Goal: Feedback & Contribution: Leave review/rating

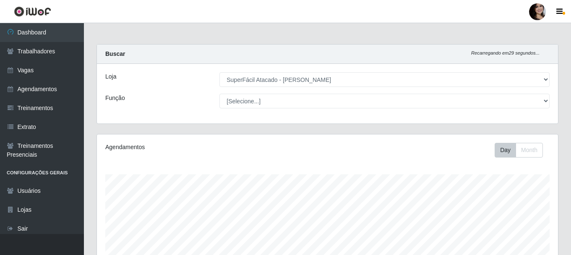
select select "399"
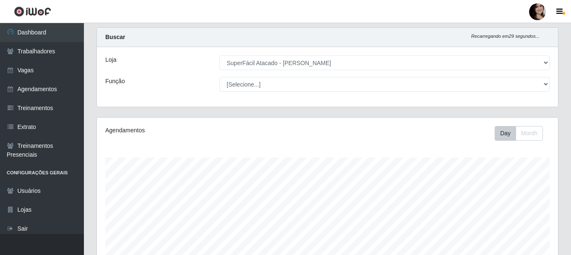
scroll to position [174, 461]
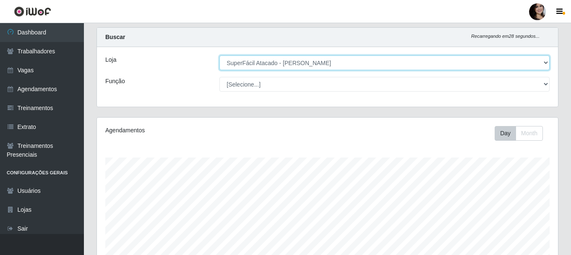
click at [542, 64] on select "[Selecione...] SuperFácil Atacado - [PERSON_NAME]" at bounding box center [384, 62] width 330 height 15
click at [219, 55] on select "[Selecione...] SuperFácil Atacado - [PERSON_NAME]" at bounding box center [384, 62] width 330 height 15
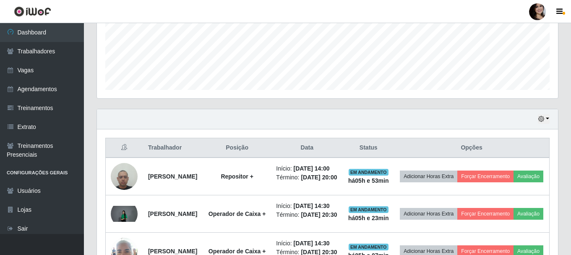
scroll to position [268, 0]
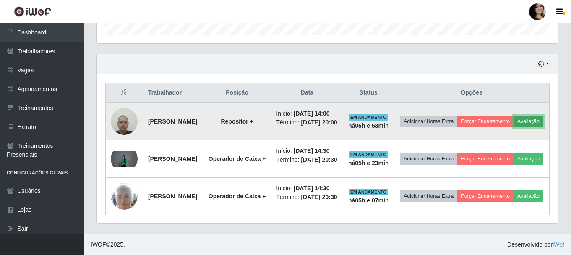
click at [514, 127] on button "Avaliação" at bounding box center [529, 121] width 30 height 12
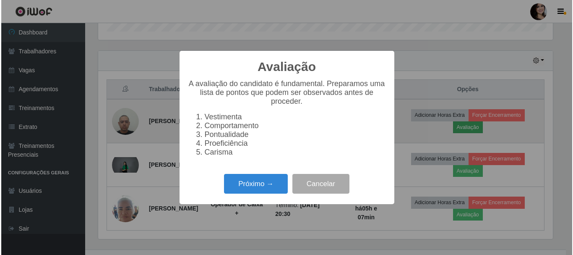
scroll to position [174, 457]
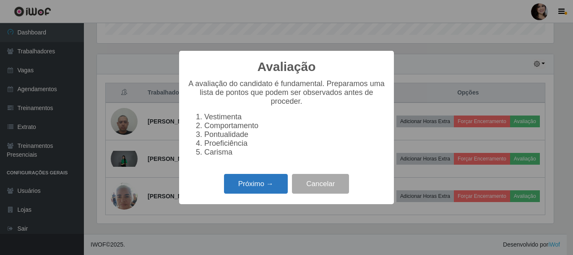
click at [276, 187] on button "Próximo →" at bounding box center [256, 184] width 64 height 20
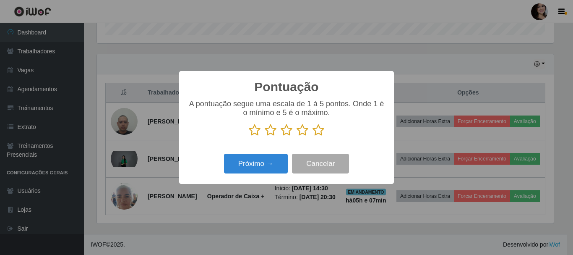
drag, startPoint x: 303, startPoint y: 132, endPoint x: 289, endPoint y: 146, distance: 19.9
click at [302, 132] on icon at bounding box center [303, 130] width 12 height 13
click at [297, 136] on input "radio" at bounding box center [297, 136] width 0 height 0
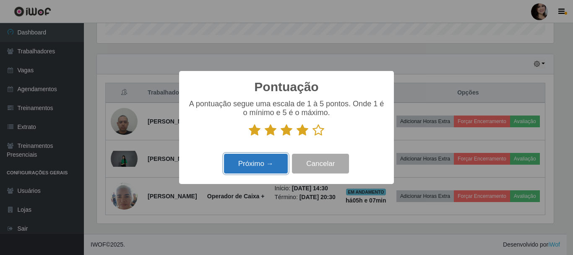
click at [273, 156] on button "Próximo →" at bounding box center [256, 164] width 64 height 20
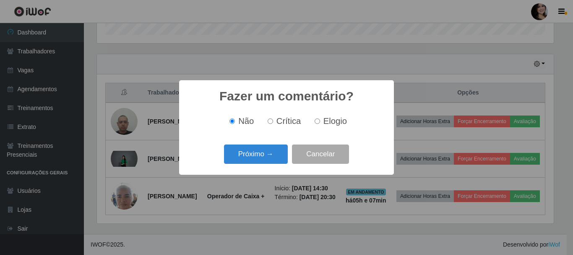
click at [325, 123] on span "Elogio" at bounding box center [334, 120] width 23 height 9
click at [320, 123] on input "Elogio" at bounding box center [317, 120] width 5 height 5
radio input "true"
click at [266, 157] on button "Próximo →" at bounding box center [256, 154] width 64 height 20
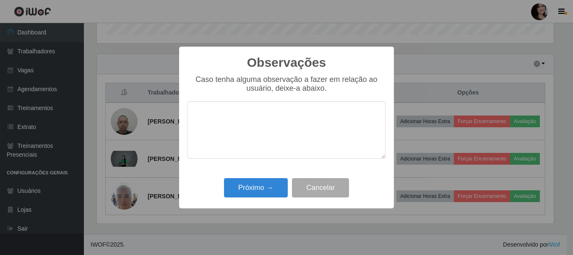
click at [300, 113] on textarea at bounding box center [287, 129] width 198 height 57
type textarea "pontual"
click at [267, 185] on button "Próximo →" at bounding box center [256, 188] width 64 height 20
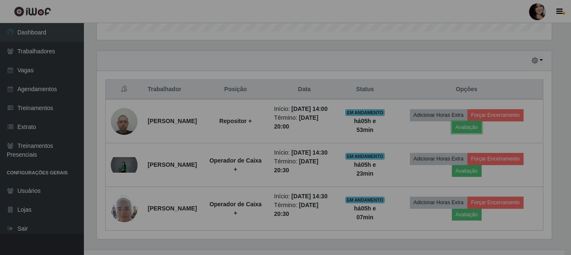
scroll to position [174, 461]
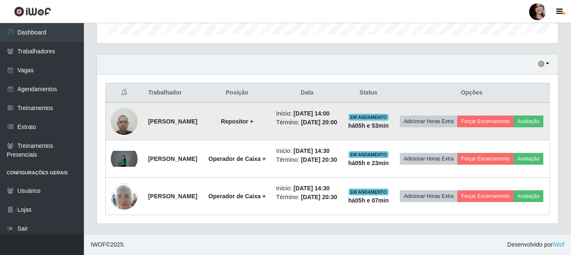
click at [537, 105] on td "Adicionar Horas Extra Forçar Encerramento Avaliação" at bounding box center [471, 121] width 155 height 38
click at [510, 115] on button "Forçar Encerramento" at bounding box center [500, 121] width 56 height 12
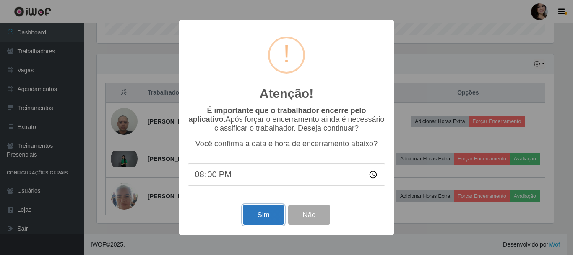
click at [268, 214] on button "Sim" at bounding box center [263, 215] width 41 height 20
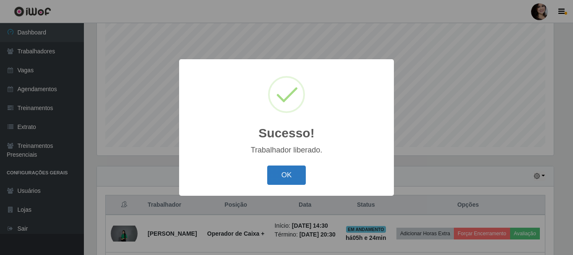
click at [285, 173] on button "OK" at bounding box center [286, 175] width 39 height 20
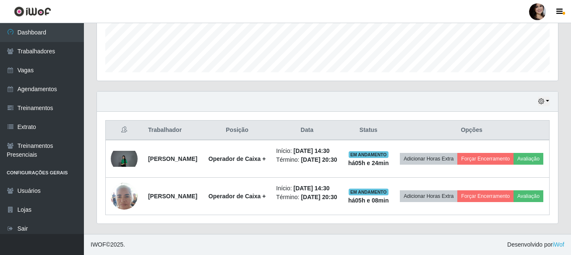
scroll to position [240, 0]
